Goal: Check status

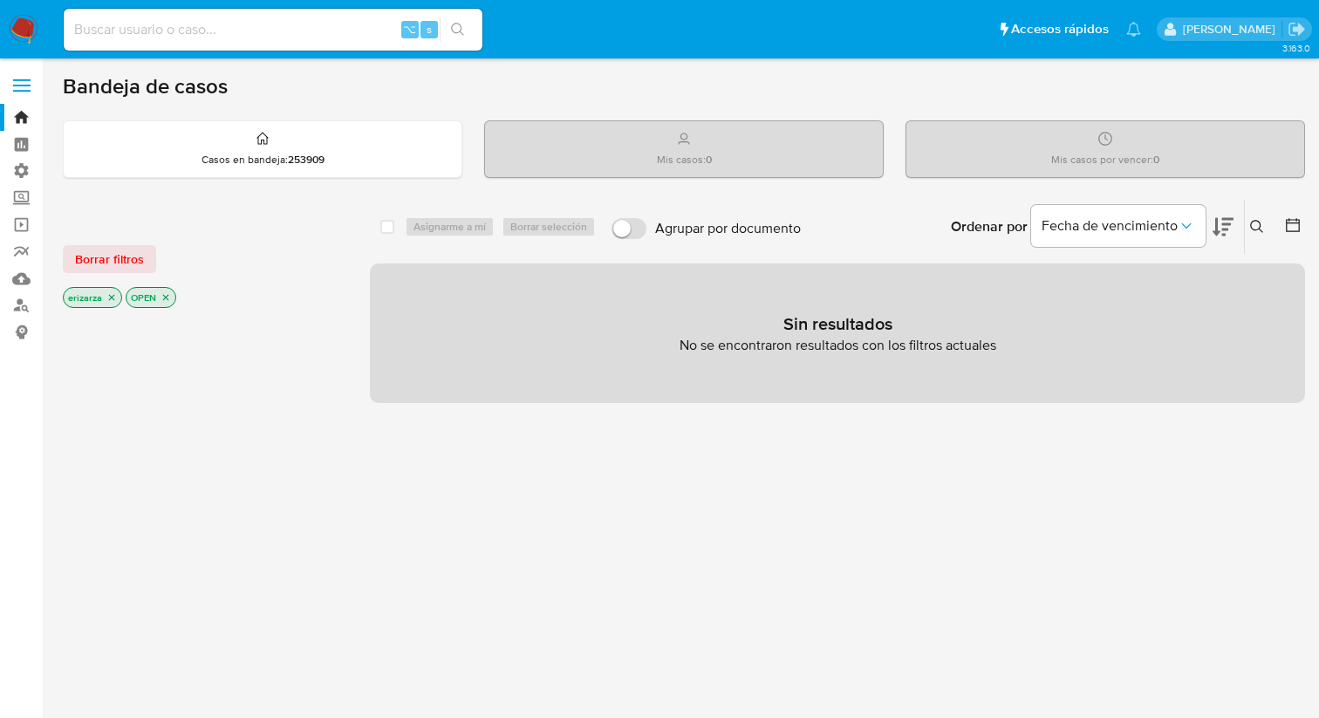
click at [305, 55] on nav "Pausado Ver notificaciones ⌥ s Accesos rápidos Presiona las siguientes teclas p…" at bounding box center [659, 29] width 1319 height 58
click at [287, 34] on input at bounding box center [273, 29] width 419 height 23
paste input "2409296107"
type input "2409296107"
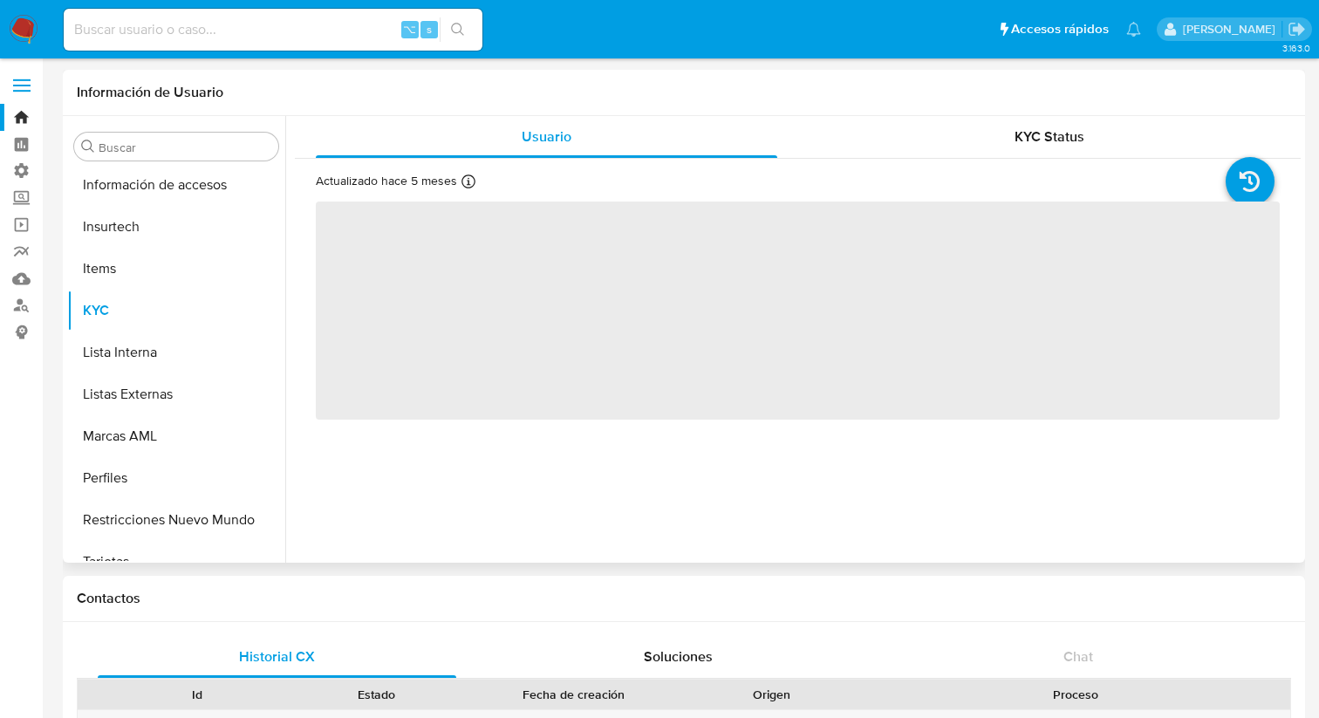
scroll to position [863, 0]
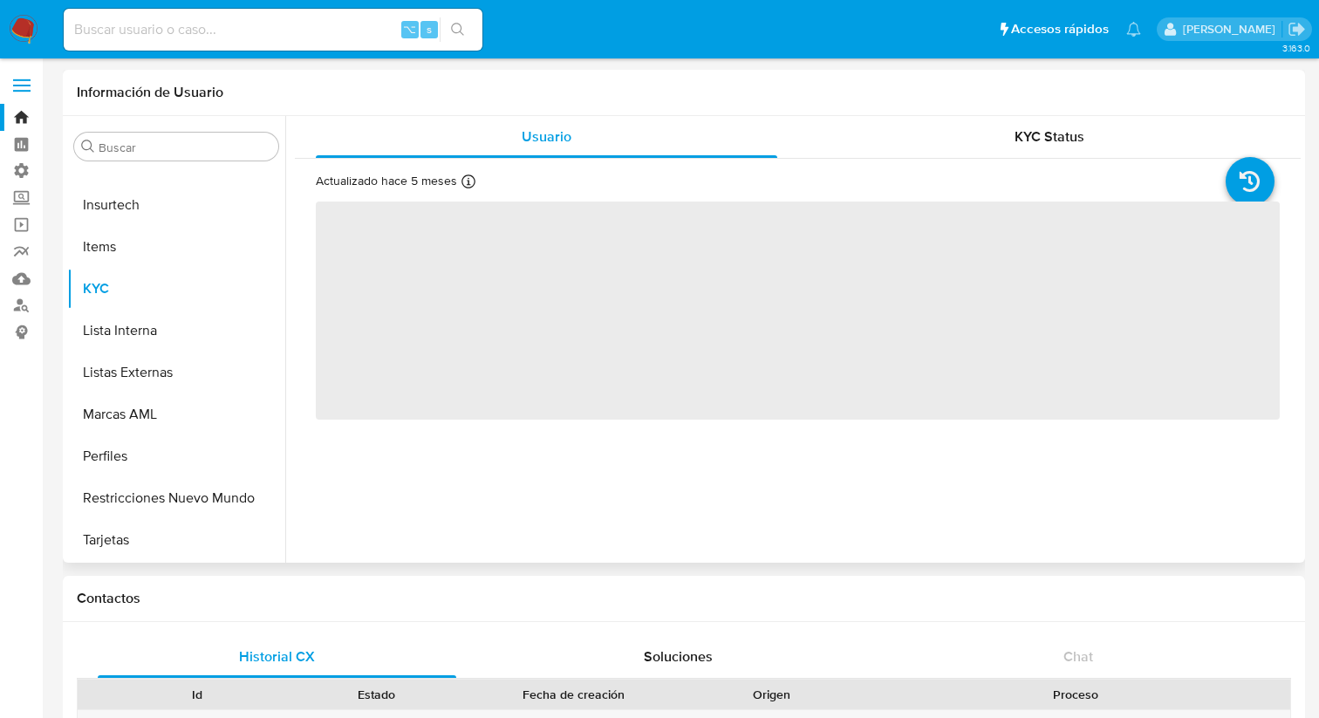
select select "10"
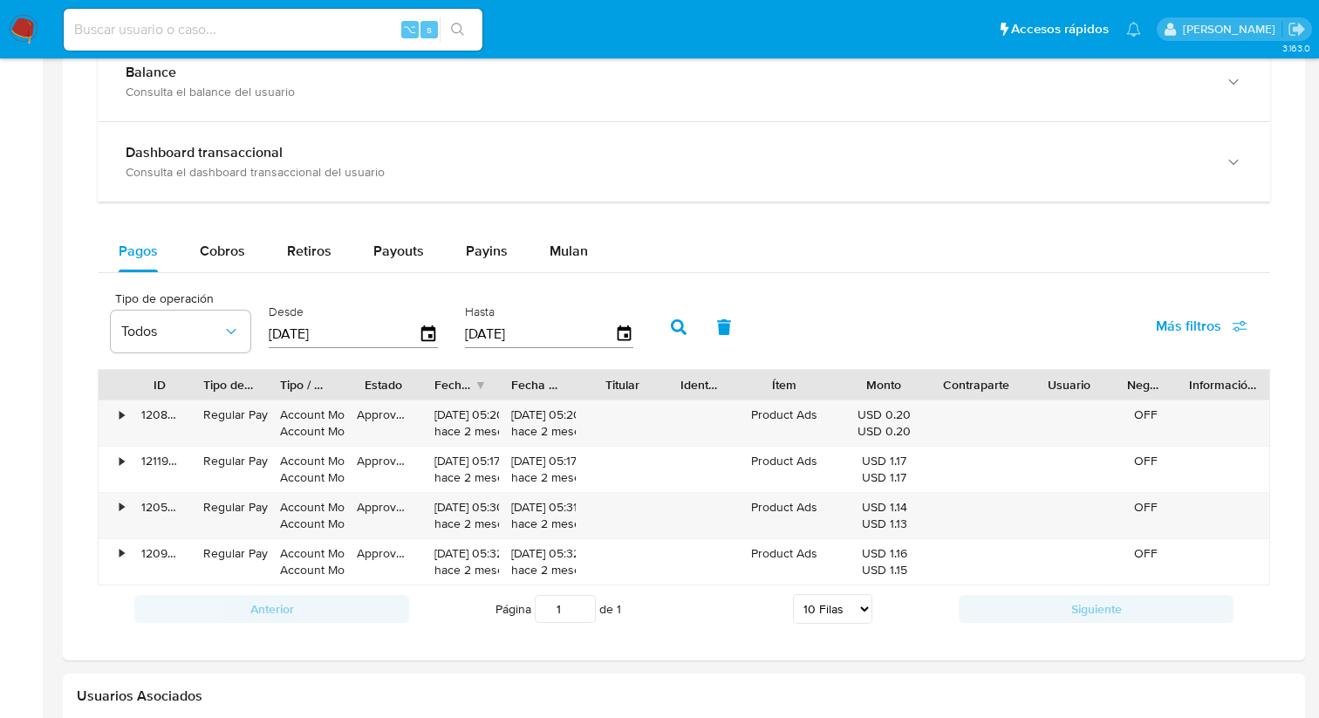
scroll to position [991, 0]
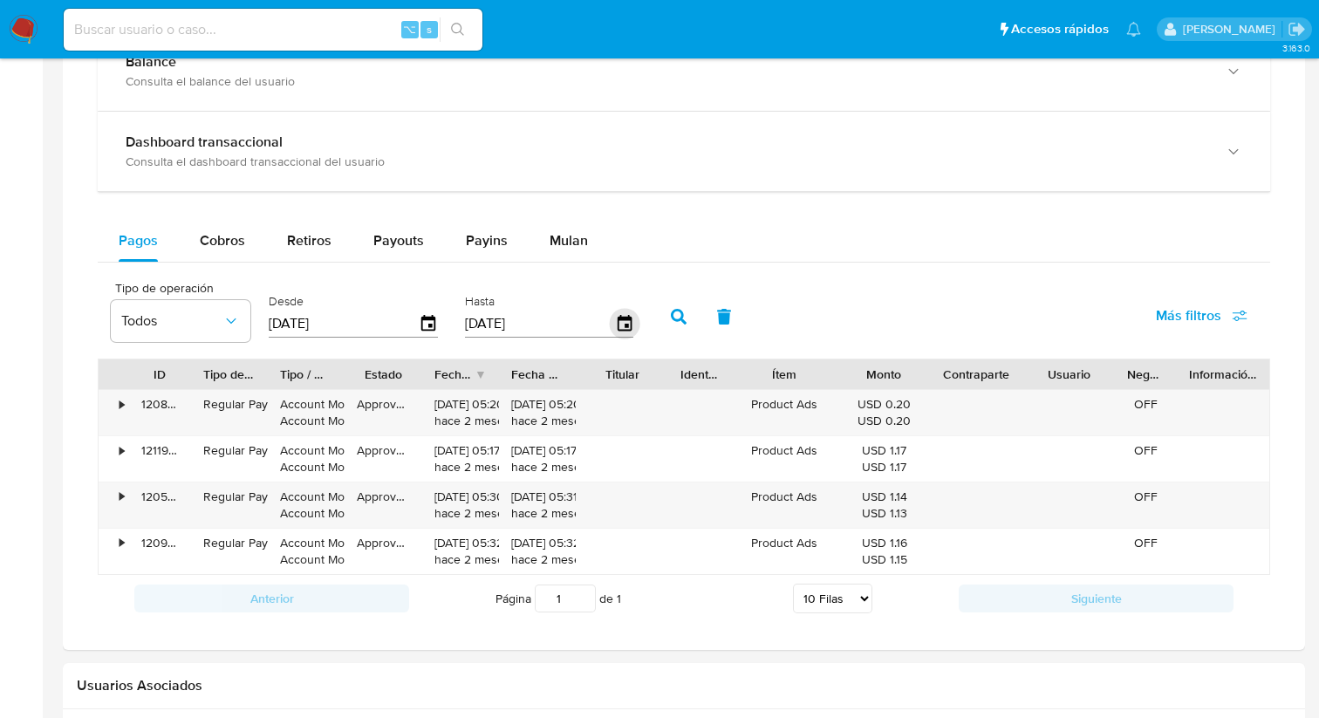
click at [624, 325] on icon "button" at bounding box center [624, 324] width 31 height 31
